Goal: Transaction & Acquisition: Register for event/course

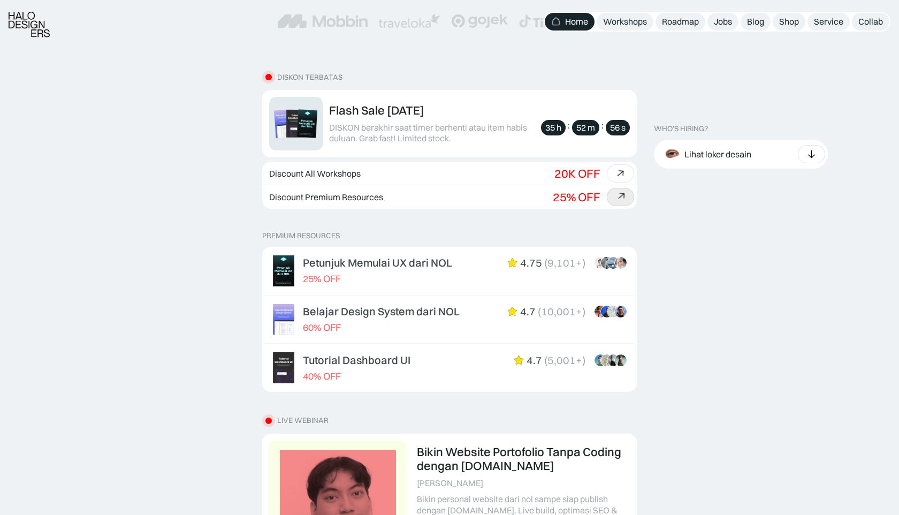
scroll to position [284, 0]
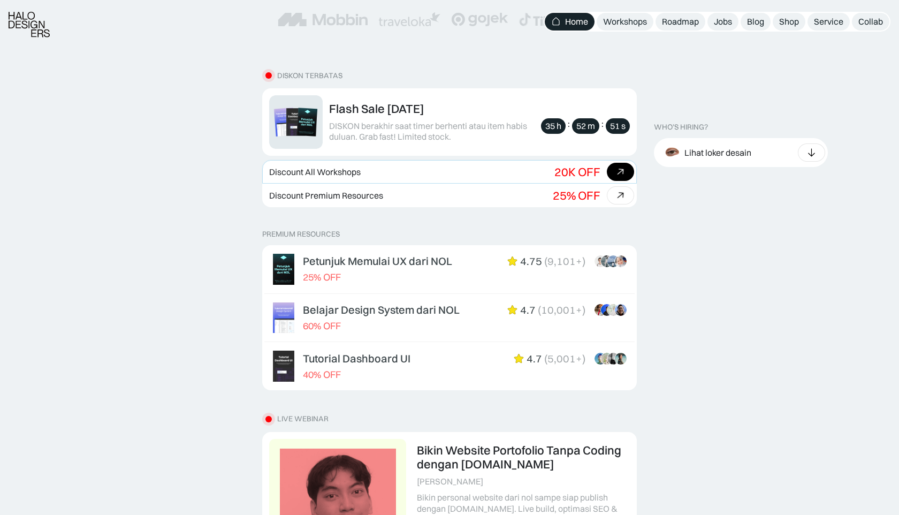
click at [494, 173] on link "Discount All Workshops Beli bundle Hemat Rp706.001 20K OFF Rp5,206,000 Rp4.499.…" at bounding box center [449, 172] width 374 height 24
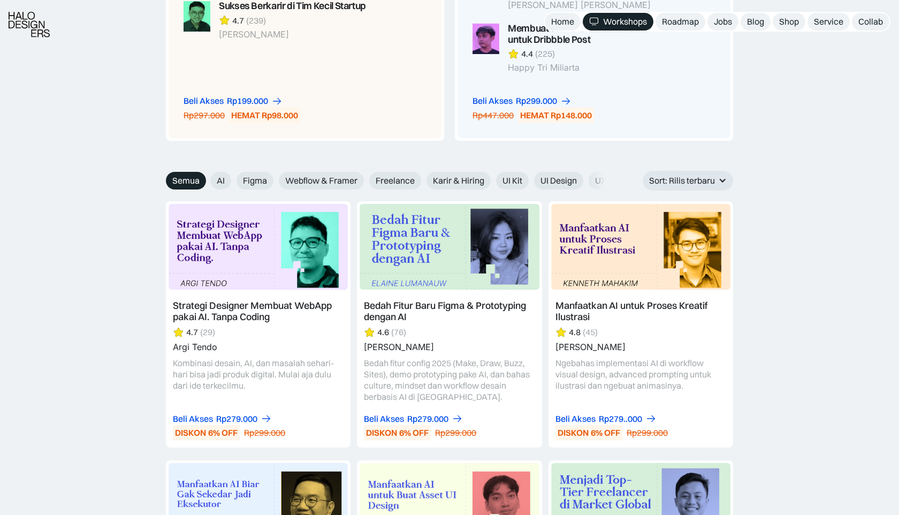
scroll to position [1759, 0]
click at [298, 174] on span "Webflow & Framer" at bounding box center [321, 179] width 72 height 11
click at [206, 173] on input "Webflow & Framer" at bounding box center [202, 176] width 7 height 7
radio input "true"
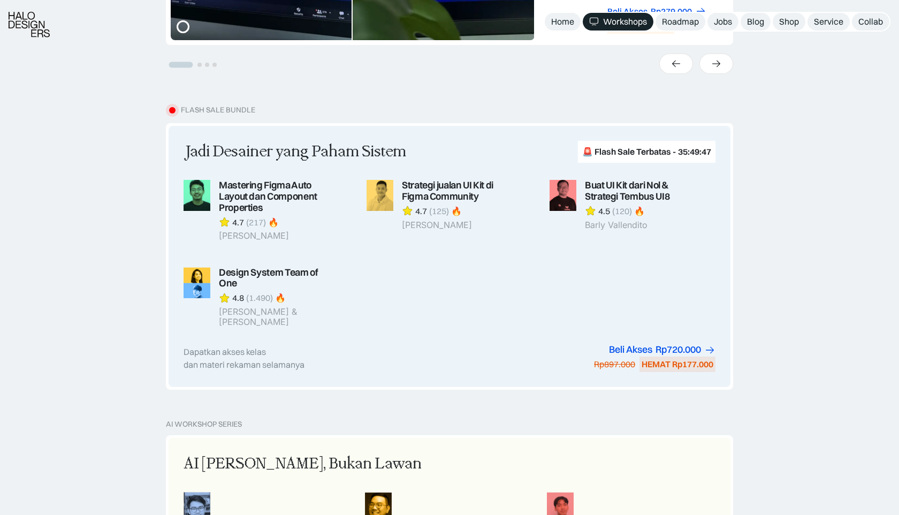
scroll to position [888, 0]
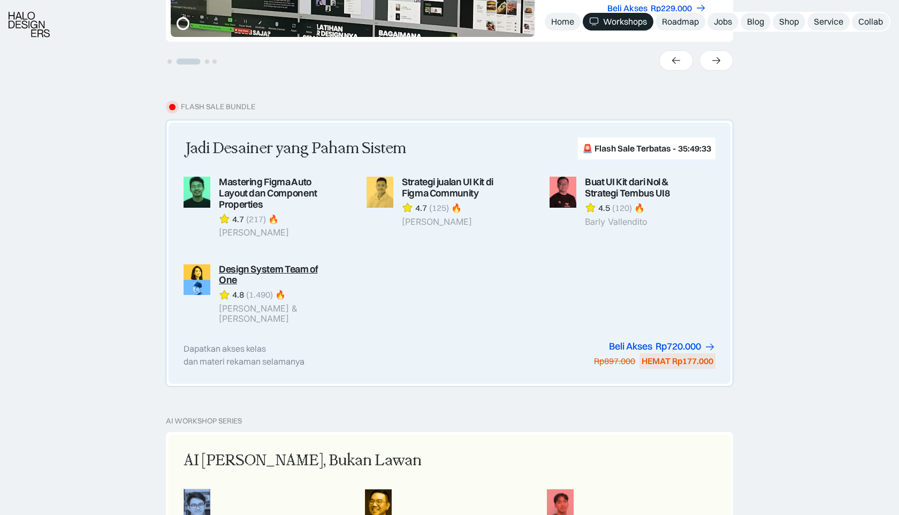
click at [250, 268] on link at bounding box center [266, 294] width 166 height 60
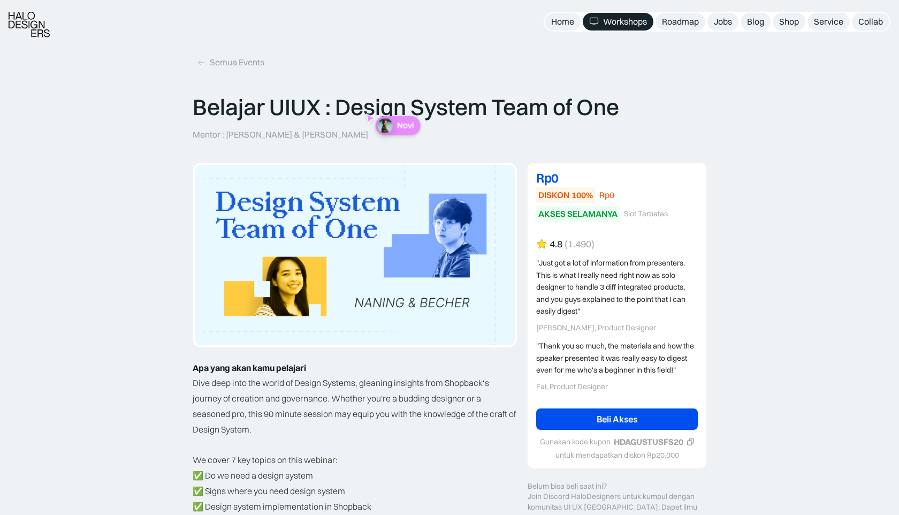
scroll to position [8, 0]
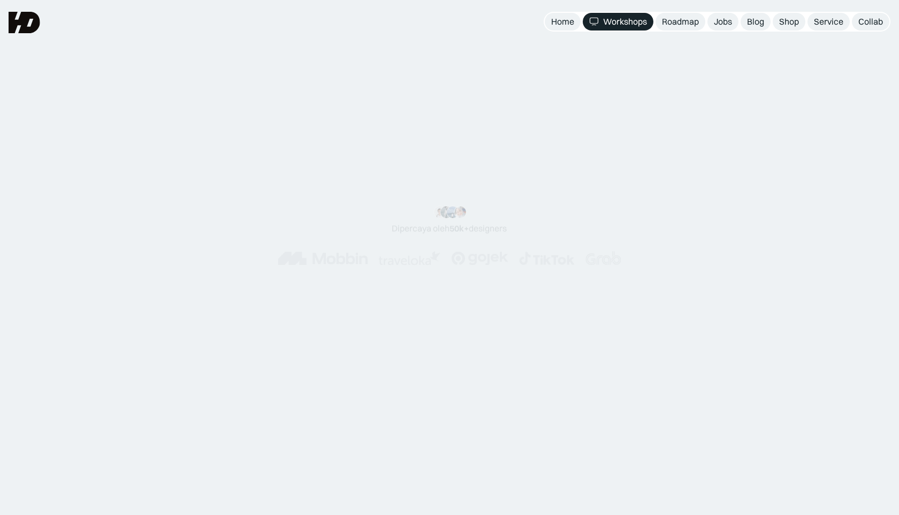
scroll to position [891, 0]
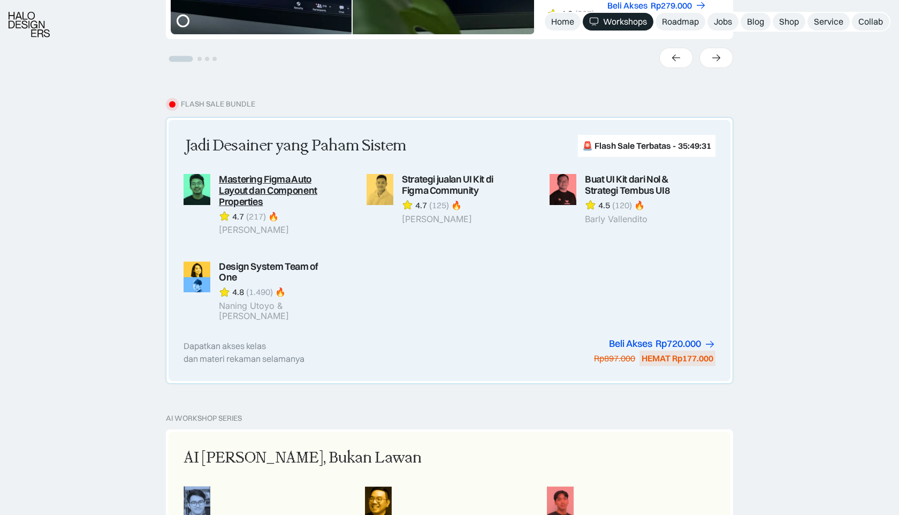
click at [257, 195] on link at bounding box center [266, 204] width 166 height 61
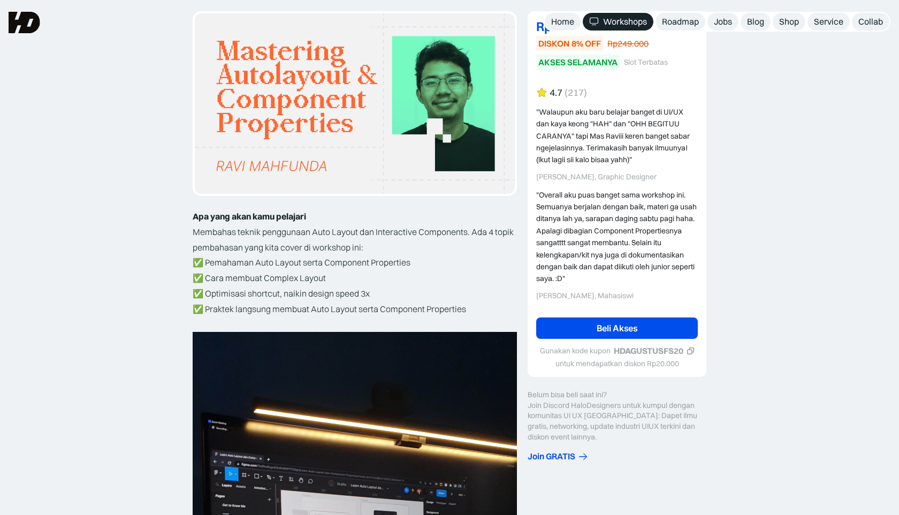
scroll to position [159, 0]
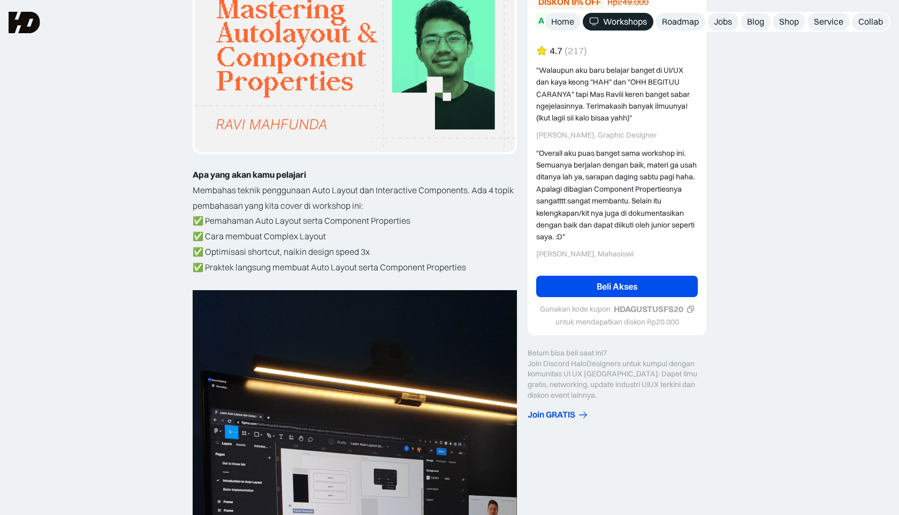
scroll to position [192, 0]
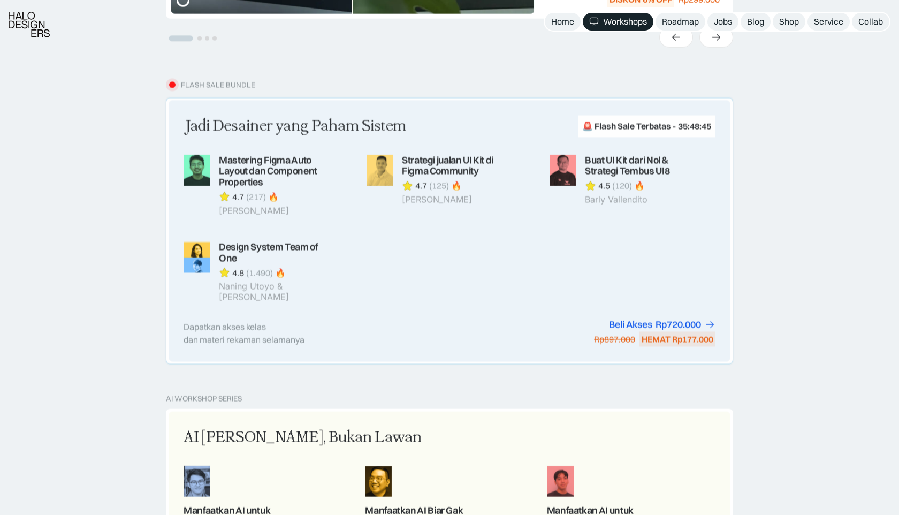
scroll to position [891, 0]
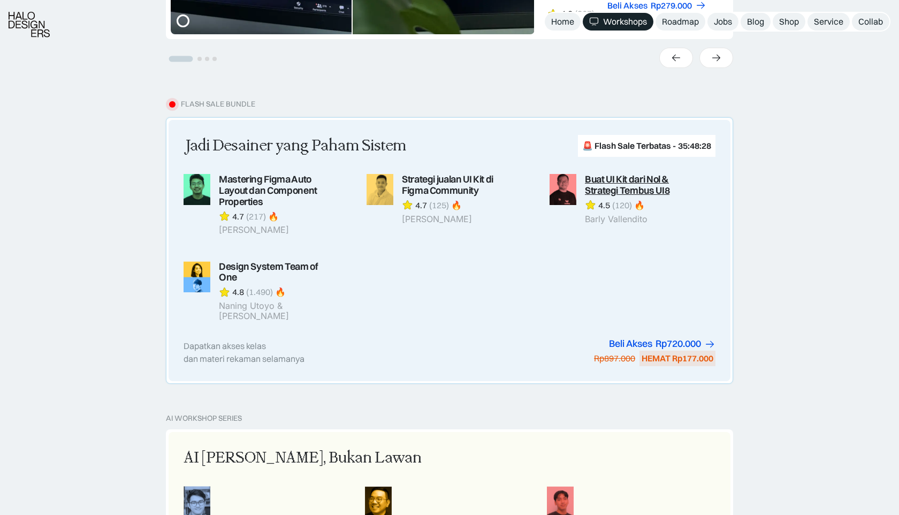
click at [618, 187] on link at bounding box center [632, 204] width 166 height 61
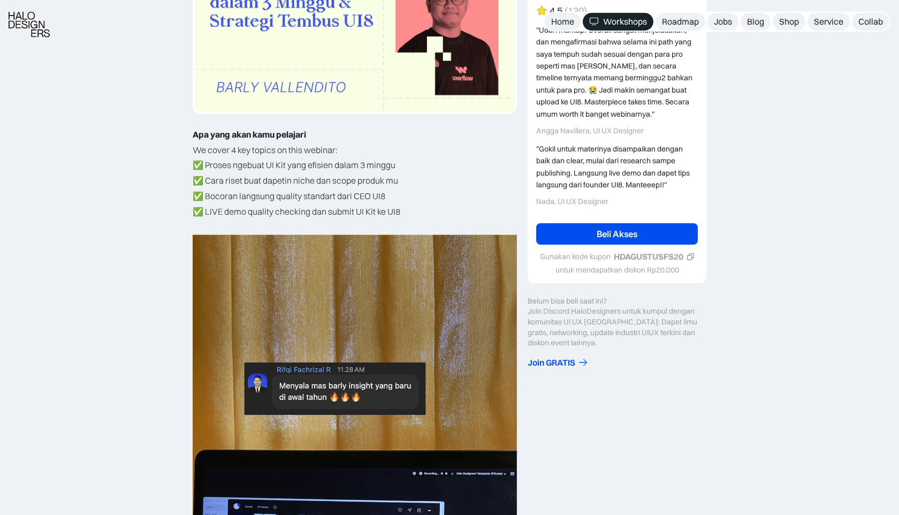
scroll to position [261, 0]
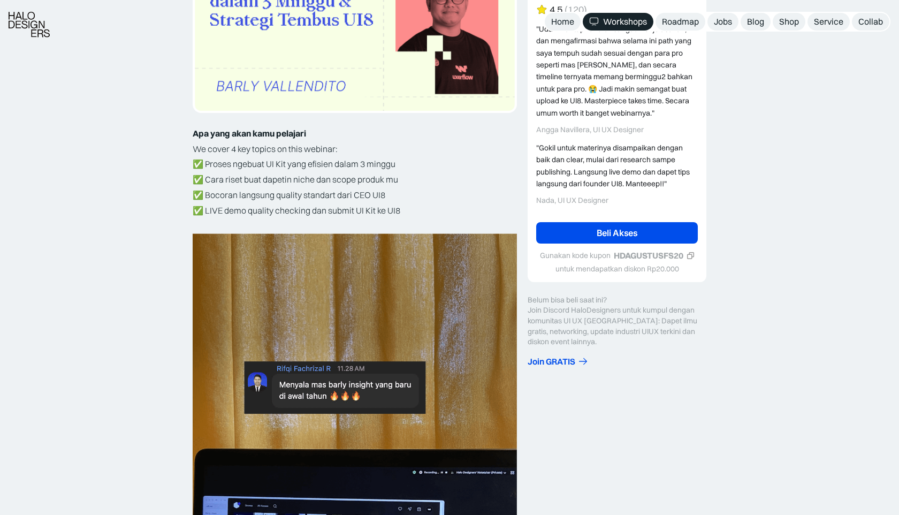
click at [205, 164] on p "✅ Proses ngebuat UI Kit yang efisien dalam 3 minggu ✅ Cara riset buat dapetin n…" at bounding box center [355, 187] width 324 height 62
click at [203, 163] on p "✅ Proses ngebuat UI Kit yang efisien dalam 3 minggu ✅ Cara riset buat dapetin n…" at bounding box center [355, 187] width 324 height 62
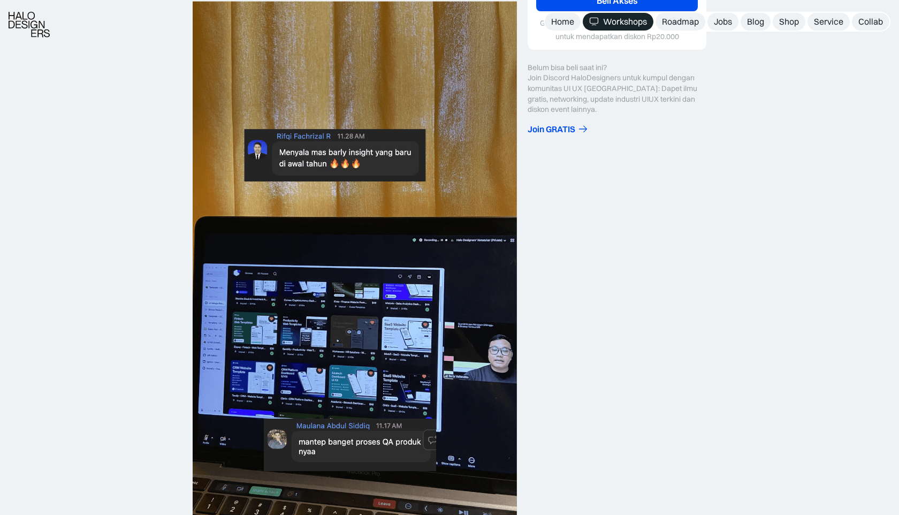
scroll to position [495, 0]
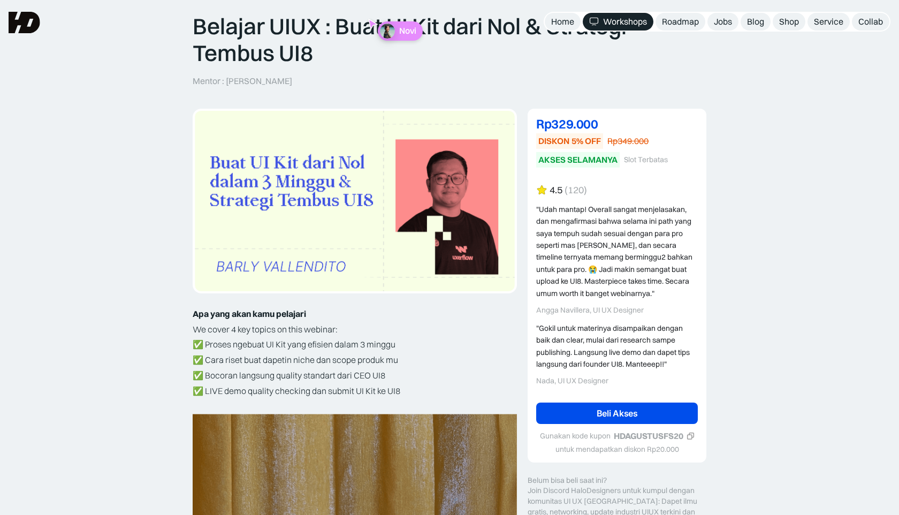
scroll to position [0, 0]
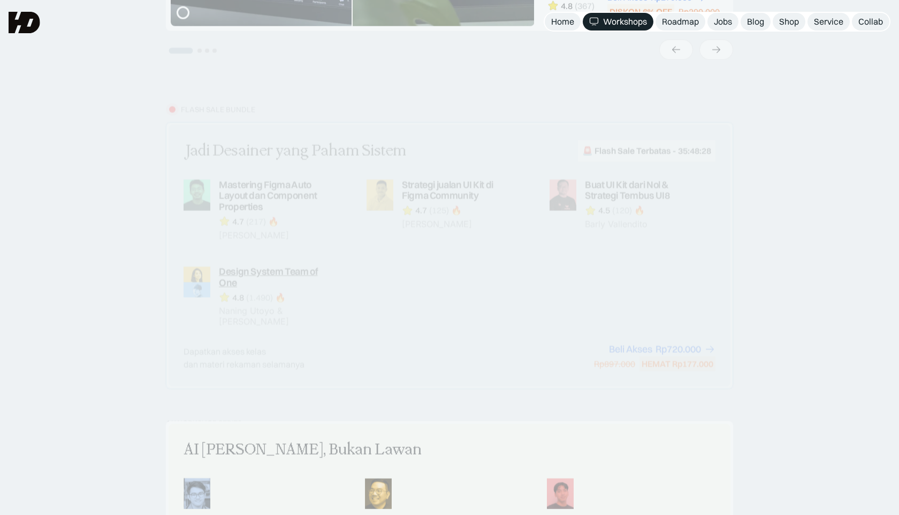
scroll to position [912, 0]
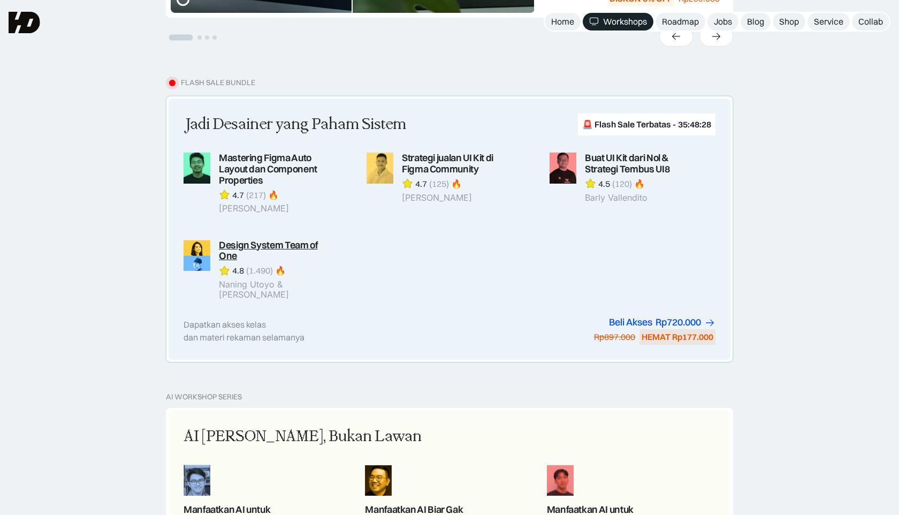
click at [232, 257] on link at bounding box center [266, 270] width 166 height 60
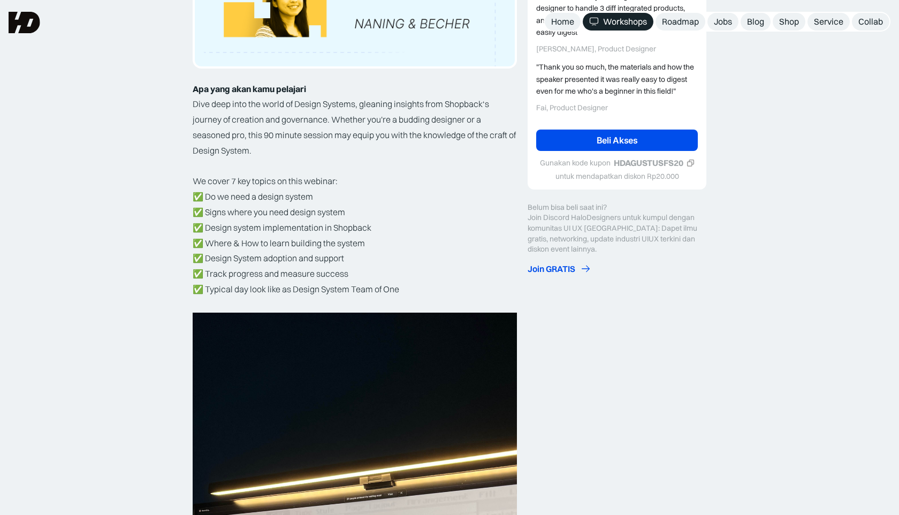
scroll to position [273, 0]
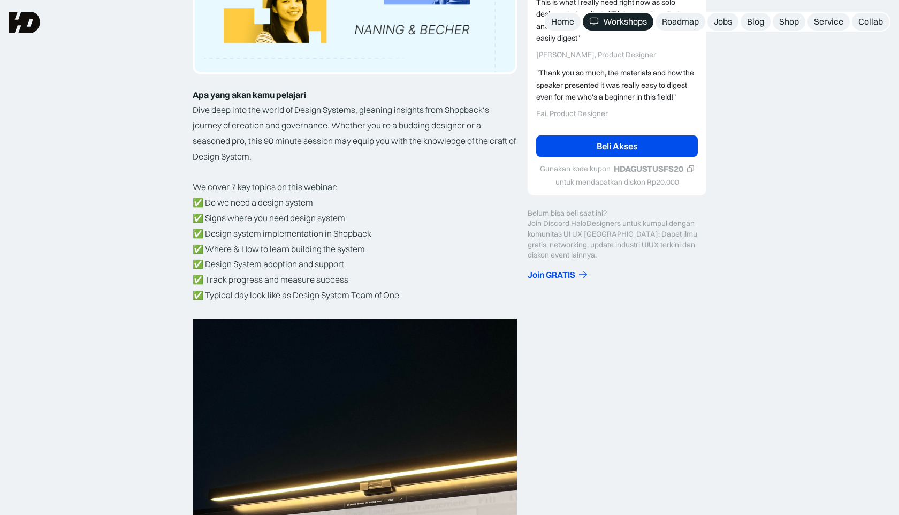
click at [690, 168] on icon at bounding box center [690, 169] width 8 height 8
click at [640, 148] on link "Beli Akses" at bounding box center [617, 145] width 162 height 21
